Goal: Information Seeking & Learning: Find specific fact

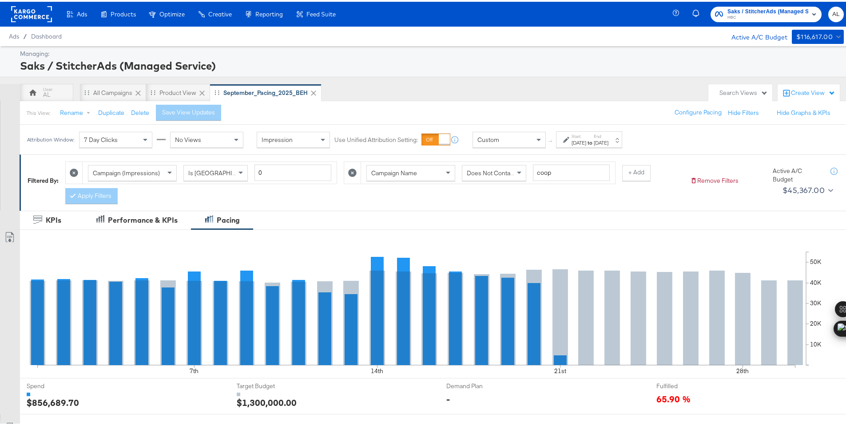
click at [531, 135] on div "Custom" at bounding box center [509, 138] width 72 height 15
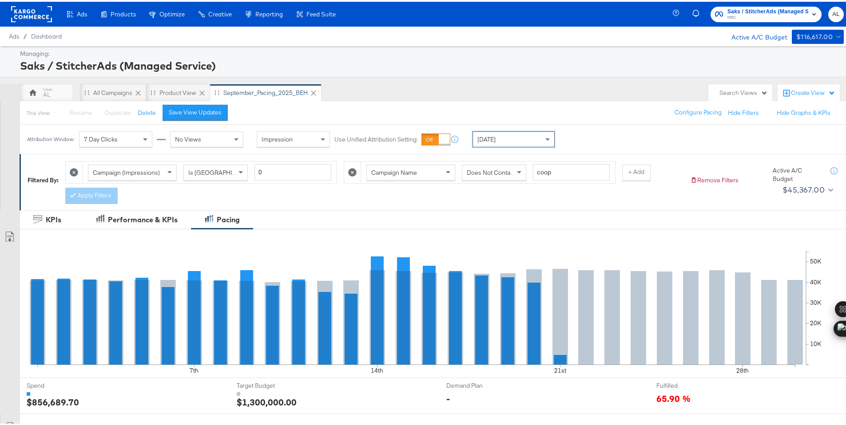
scroll to position [232, 0]
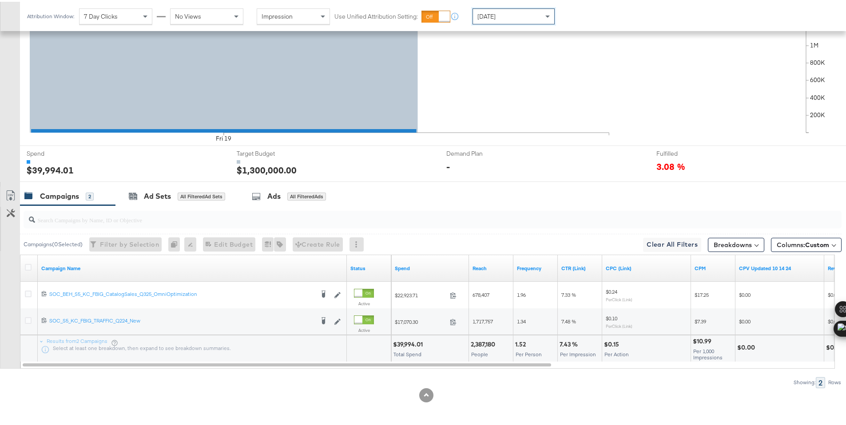
click at [411, 345] on div "$39,994.01" at bounding box center [409, 343] width 32 height 8
copy div "39,994.01"
click at [31, 264] on icon at bounding box center [28, 265] width 7 height 7
click at [0, 0] on input "checkbox" at bounding box center [0, 0] width 0 height 0
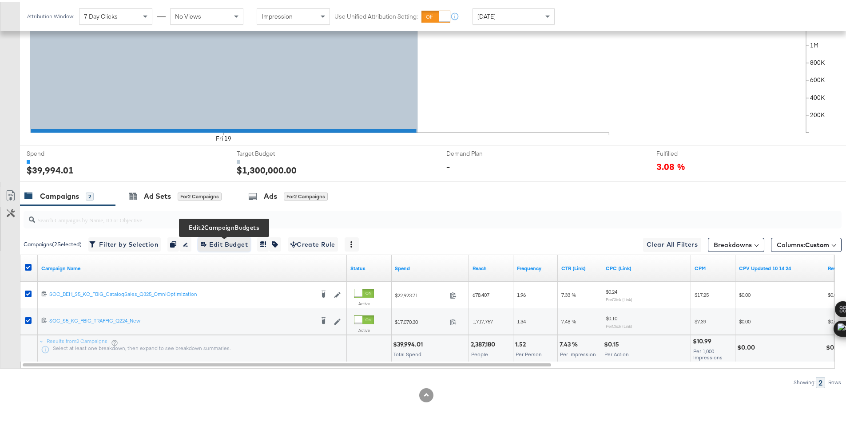
click at [223, 240] on span "Edit 2 Campaign Budgets Edit Budget" at bounding box center [224, 243] width 47 height 11
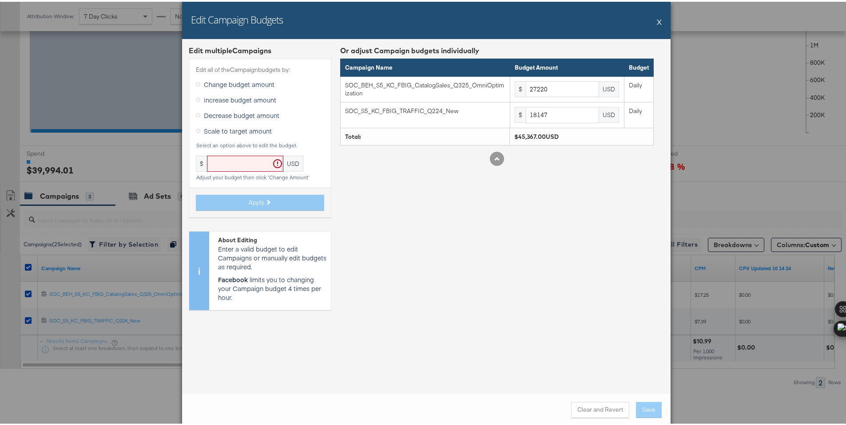
click at [657, 21] on button "X" at bounding box center [659, 20] width 5 height 18
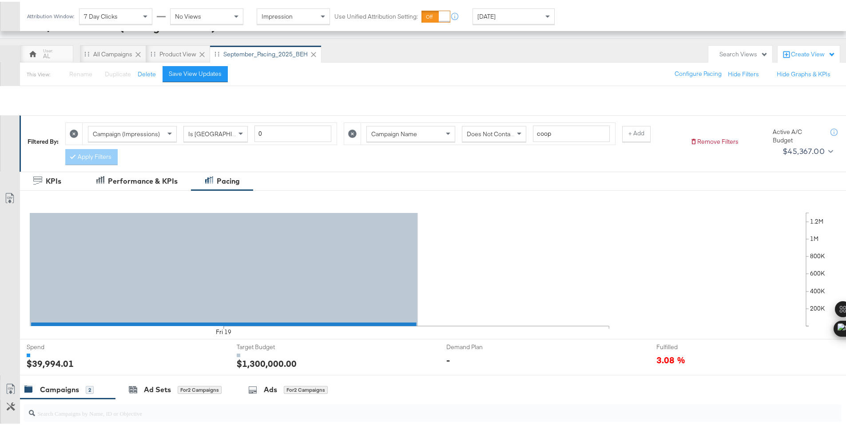
scroll to position [0, 0]
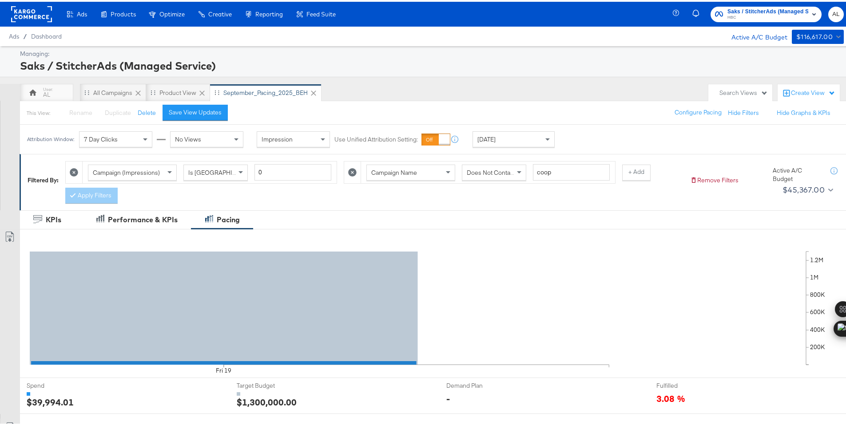
click at [33, 10] on rect at bounding box center [31, 12] width 41 height 16
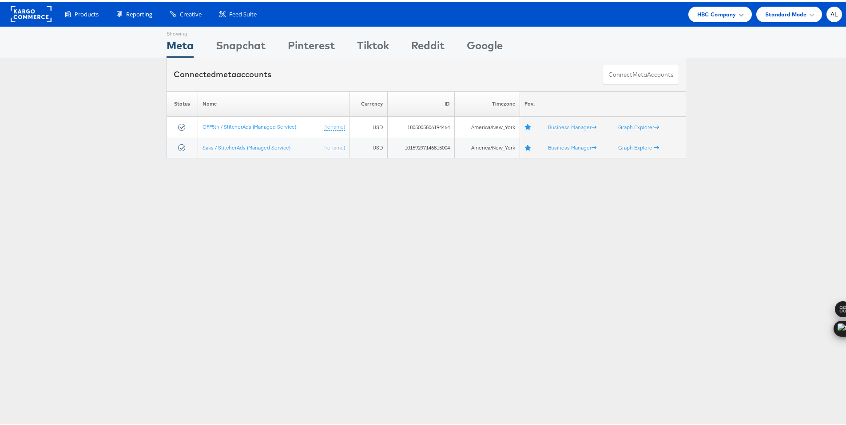
click at [726, 15] on span "HBC Company" at bounding box center [716, 12] width 39 height 9
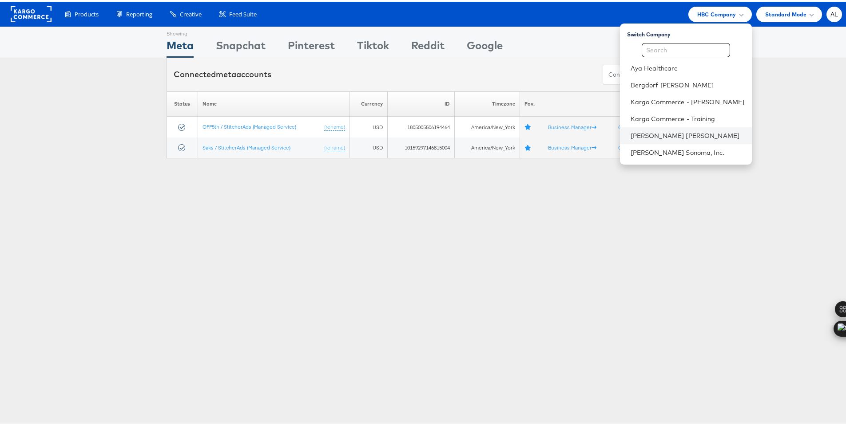
click at [671, 129] on li "[PERSON_NAME] [PERSON_NAME]" at bounding box center [686, 134] width 132 height 17
click at [640, 135] on link "[PERSON_NAME] [PERSON_NAME]" at bounding box center [688, 134] width 114 height 9
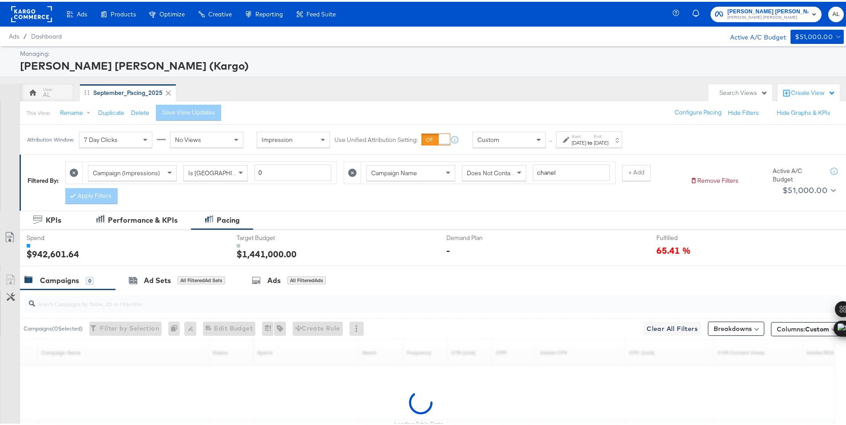
click at [535, 136] on span at bounding box center [539, 138] width 11 height 15
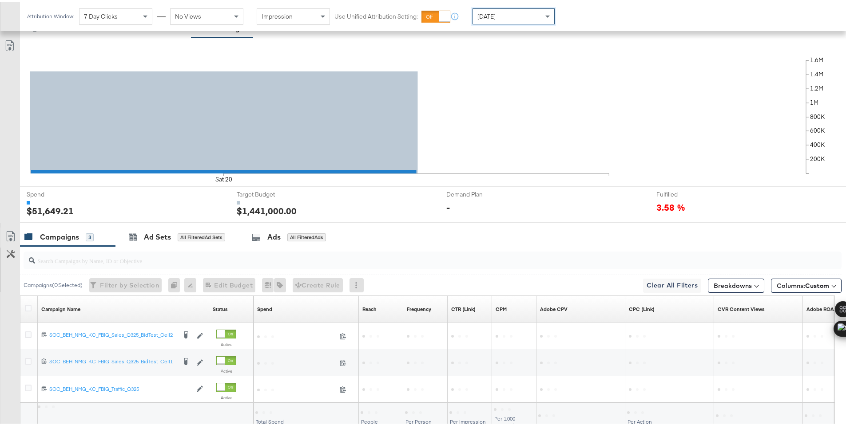
scroll to position [259, 0]
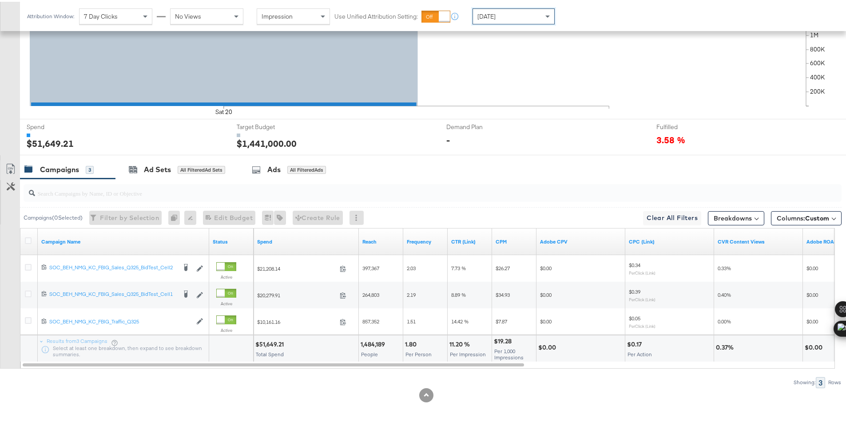
click at [272, 343] on div "$51,649.21" at bounding box center [270, 343] width 31 height 8
click at [272, 343] on div at bounding box center [271, 343] width 3 height 3
click at [271, 343] on div "$51,649.21" at bounding box center [270, 343] width 31 height 8
copy div "51,649.21"
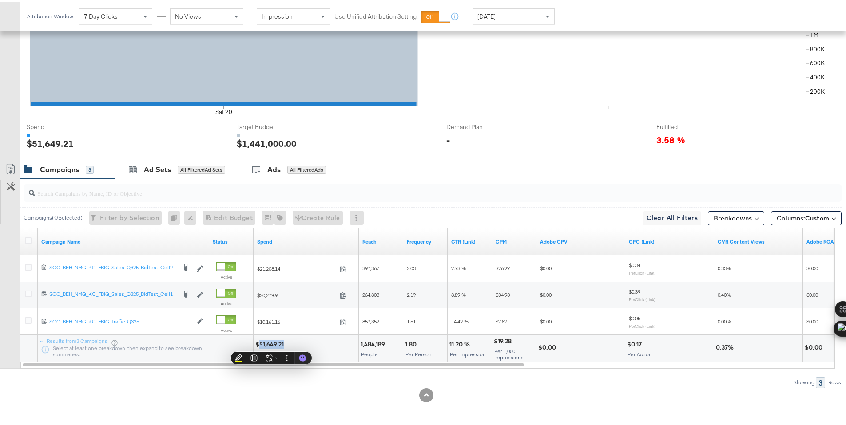
click at [498, 15] on div "[DATE]" at bounding box center [513, 14] width 81 height 15
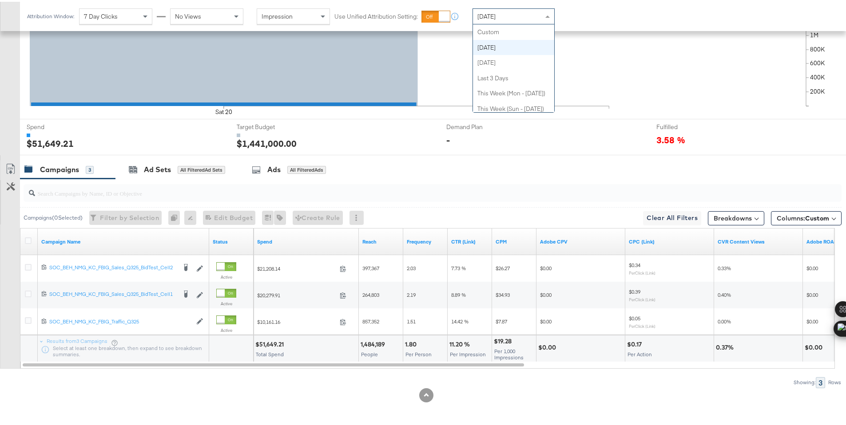
scroll to position [16, 0]
click at [274, 339] on div "$56,433.45" at bounding box center [272, 343] width 34 height 8
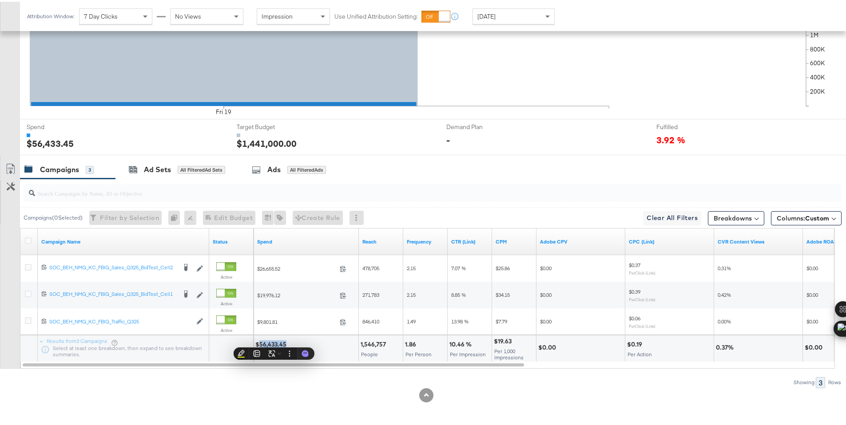
copy div "56,433.45"
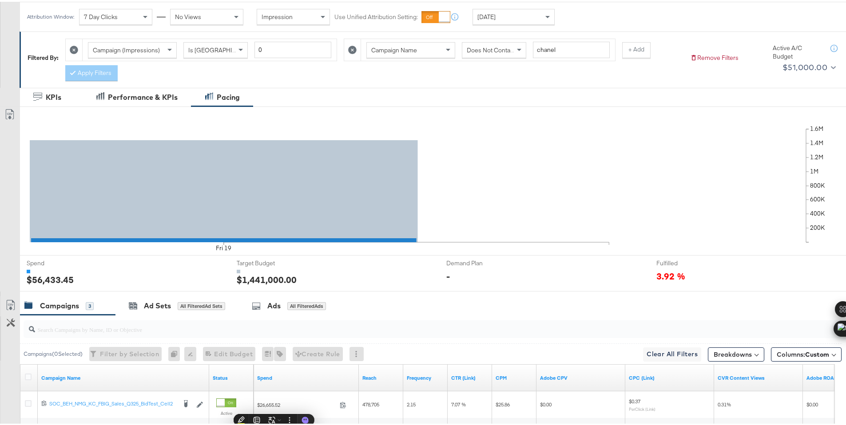
scroll to position [0, 0]
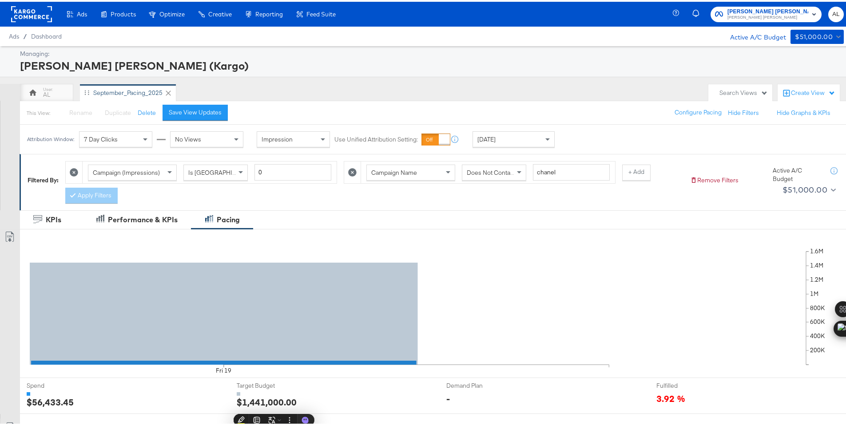
click at [31, 16] on rect at bounding box center [31, 12] width 41 height 16
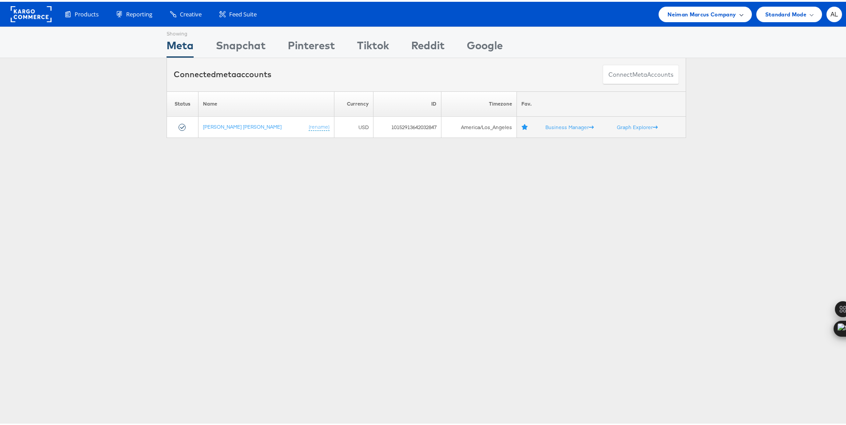
click at [726, 10] on span "Neiman Marcus Company" at bounding box center [701, 12] width 68 height 9
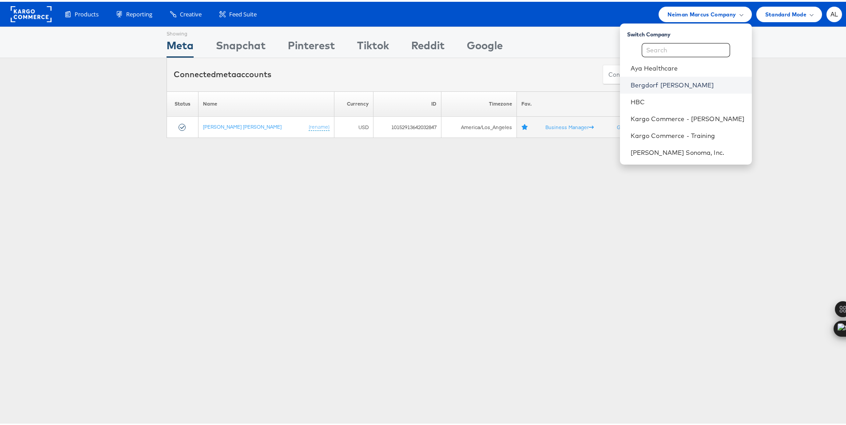
click at [643, 86] on link "Bergdorf [PERSON_NAME]" at bounding box center [688, 83] width 114 height 9
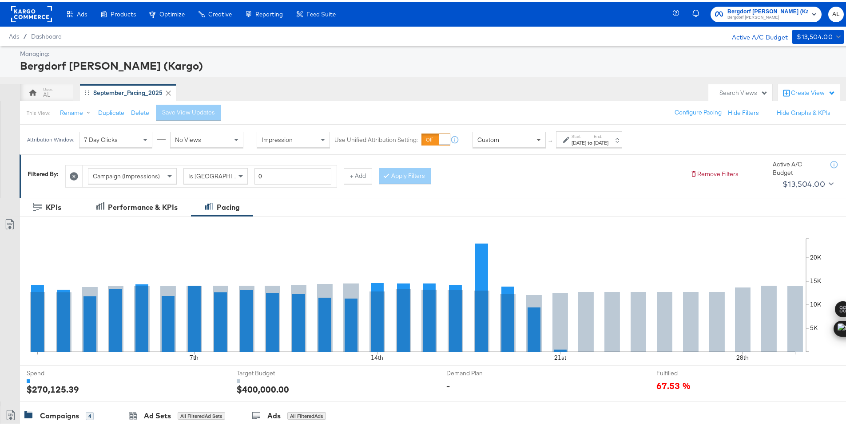
click at [536, 139] on span at bounding box center [538, 138] width 4 height 3
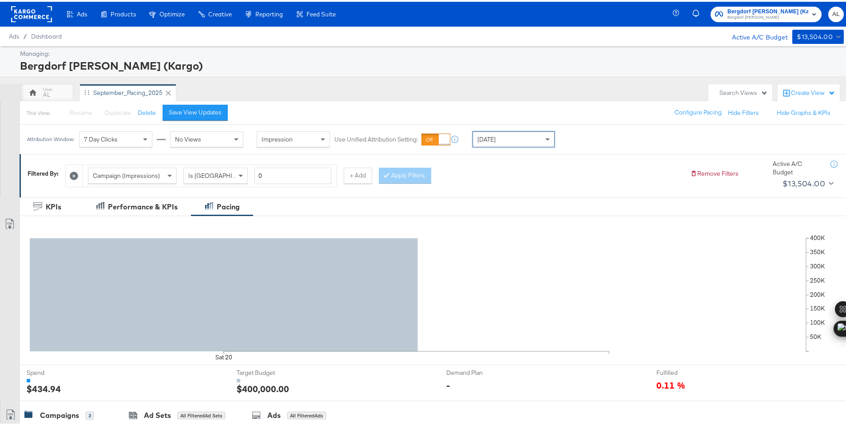
click at [519, 133] on div "[DATE]" at bounding box center [513, 137] width 81 height 15
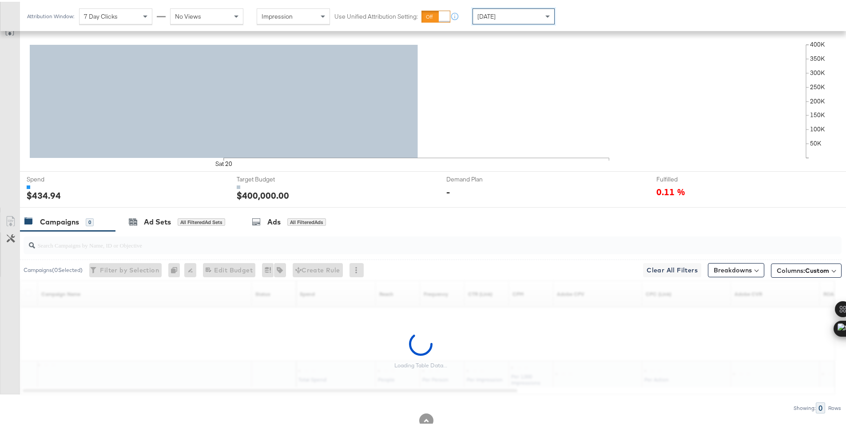
scroll to position [219, 0]
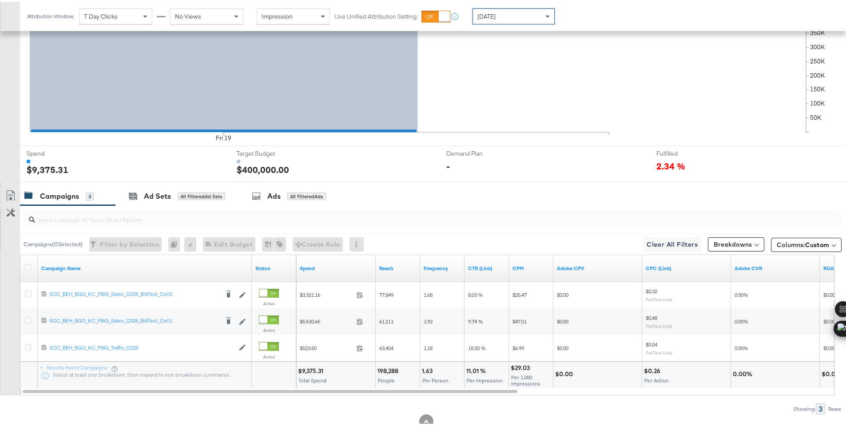
click at [313, 370] on div "$9,375.31" at bounding box center [312, 369] width 28 height 8
copy div "9,375.31"
click at [28, 266] on icon at bounding box center [28, 265] width 7 height 7
click at [0, 0] on input "checkbox" at bounding box center [0, 0] width 0 height 0
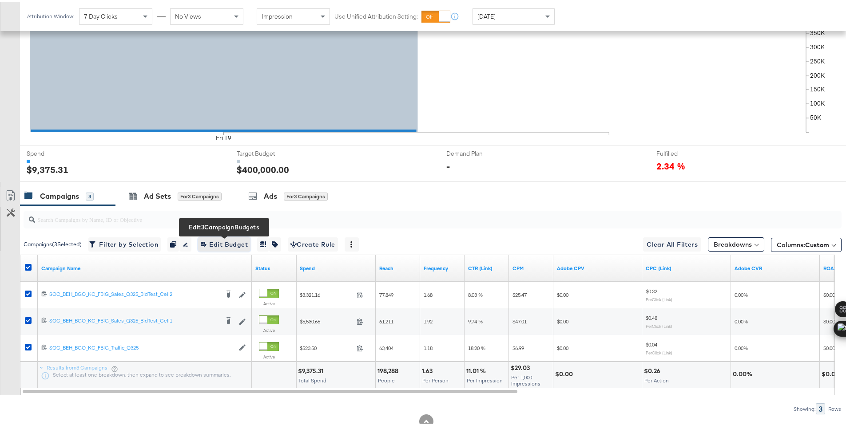
click at [226, 240] on span "Edit 3 Campaign Budgets Edit Budget" at bounding box center [224, 243] width 47 height 11
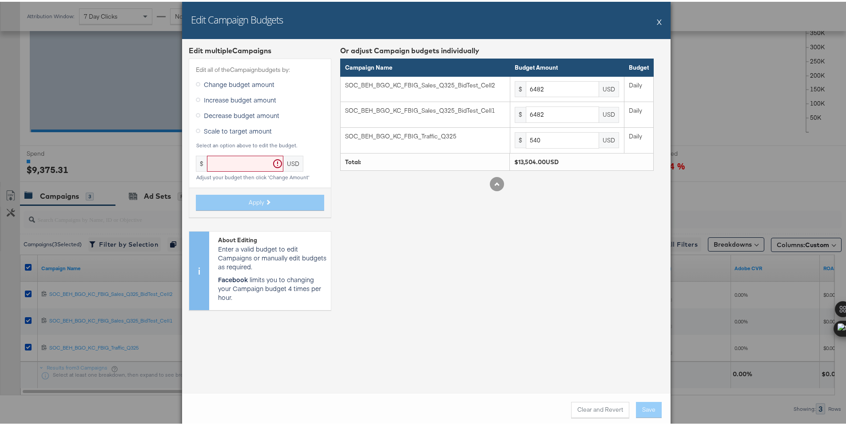
click at [657, 19] on button "X" at bounding box center [659, 20] width 5 height 18
